Goal: Task Accomplishment & Management: Manage account settings

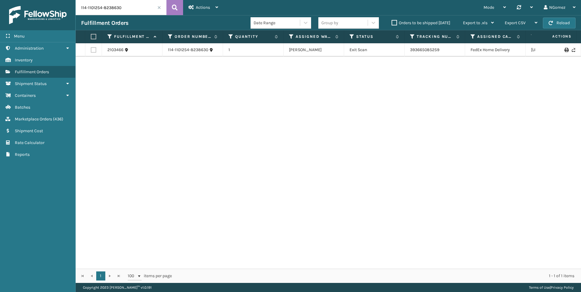
click at [60, 119] on span "( 436 )" at bounding box center [58, 118] width 10 height 5
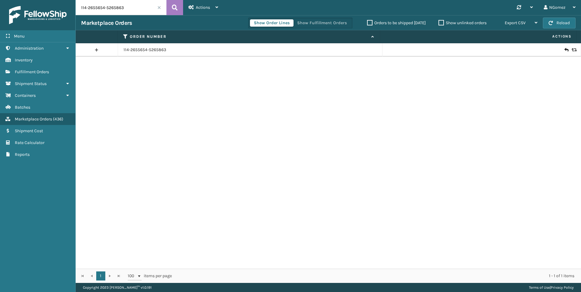
click at [127, 6] on input "114-2655654-5265863" at bounding box center [121, 7] width 91 height 15
paste input "113-7068326-2187456"
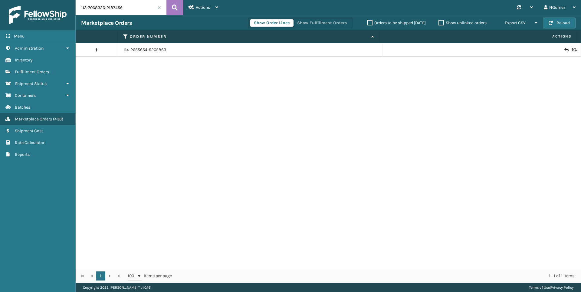
type input "113-7068326-2187456"
click at [564, 49] on icon at bounding box center [566, 50] width 4 height 6
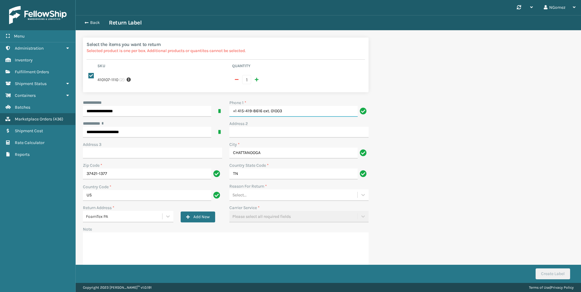
click at [310, 106] on input "+1 415-419-8616 ext. 01003" at bounding box center [293, 111] width 128 height 11
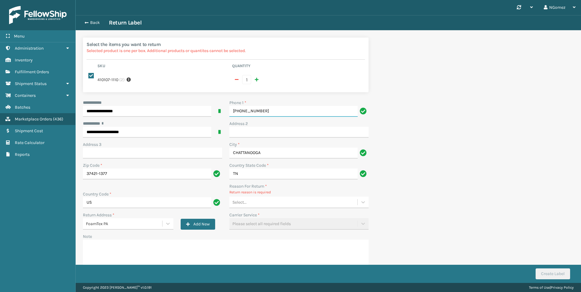
type input "[PHONE_NUMBER]"
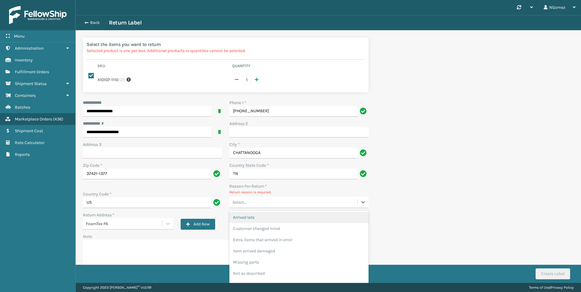
click at [287, 198] on div "Select..." at bounding box center [293, 202] width 128 height 10
click at [280, 223] on div "Customer changed mind" at bounding box center [298, 228] width 139 height 11
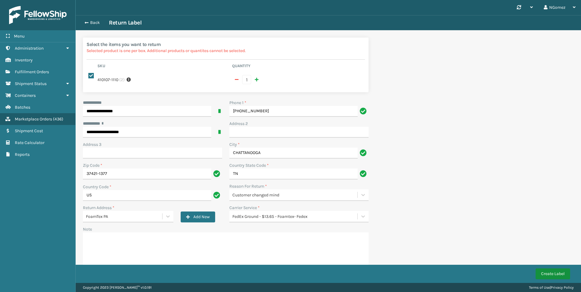
click at [556, 277] on button "Create Label" at bounding box center [552, 273] width 34 height 11
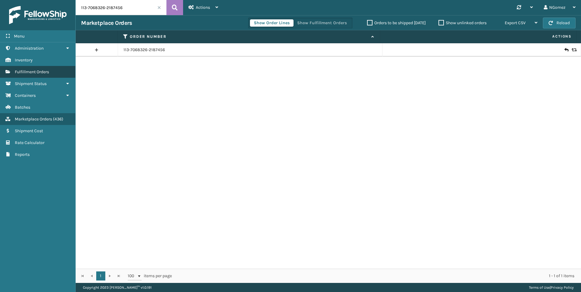
click at [48, 68] on link "Fulfillment Orders" at bounding box center [37, 72] width 75 height 12
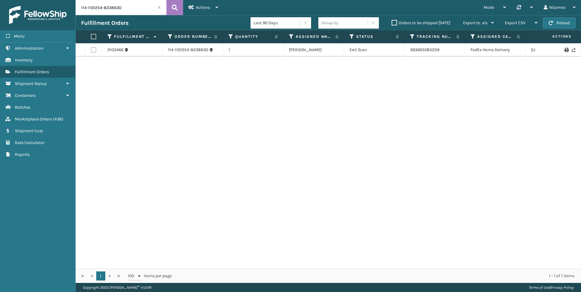
click at [145, 8] on input "114-1101254-8238630" at bounding box center [121, 7] width 91 height 15
paste input "113-8986937-7041827"
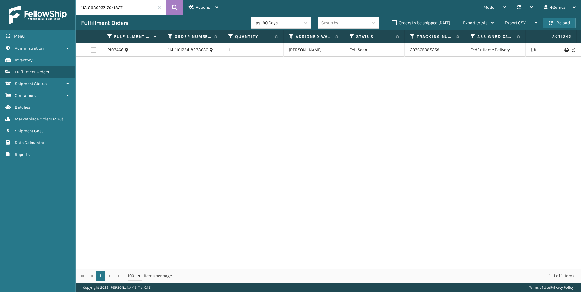
type input "113-8986937-7041827"
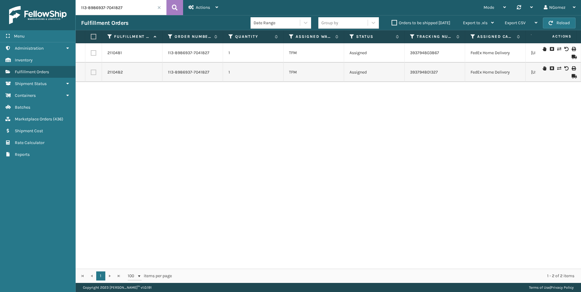
click at [541, 50] on div at bounding box center [558, 53] width 34 height 12
click at [542, 50] on icon at bounding box center [544, 49] width 4 height 4
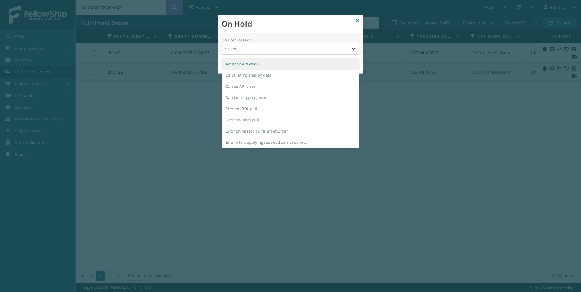
click at [348, 44] on div at bounding box center [353, 48] width 11 height 11
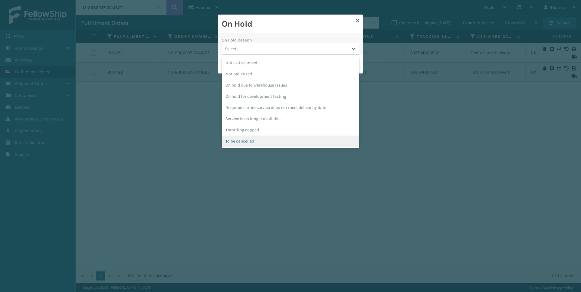
click at [300, 140] on div "To be cancelled" at bounding box center [290, 141] width 137 height 11
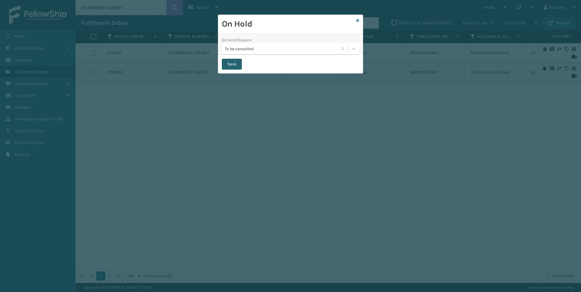
click at [226, 60] on button "Save" at bounding box center [232, 64] width 20 height 11
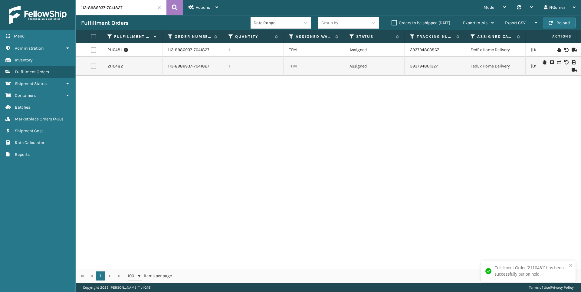
click at [542, 60] on icon at bounding box center [544, 62] width 4 height 4
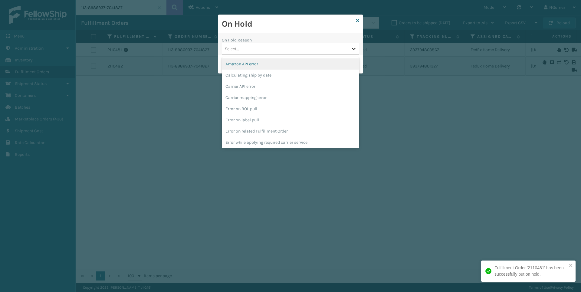
click at [355, 48] on icon at bounding box center [354, 49] width 6 height 6
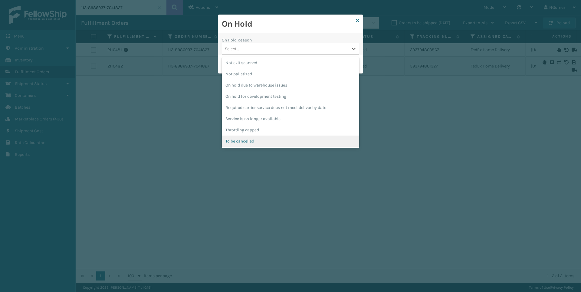
click at [286, 138] on div "To be cancelled" at bounding box center [290, 141] width 137 height 11
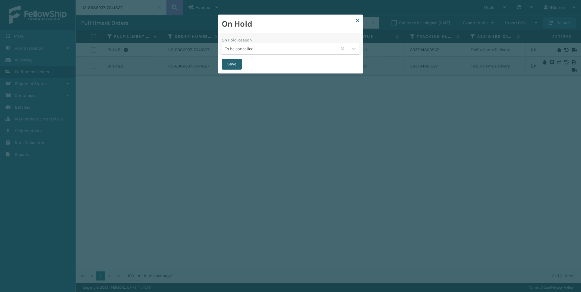
click at [227, 62] on button "Save" at bounding box center [232, 64] width 20 height 11
